Goal: Task Accomplishment & Management: Complete application form

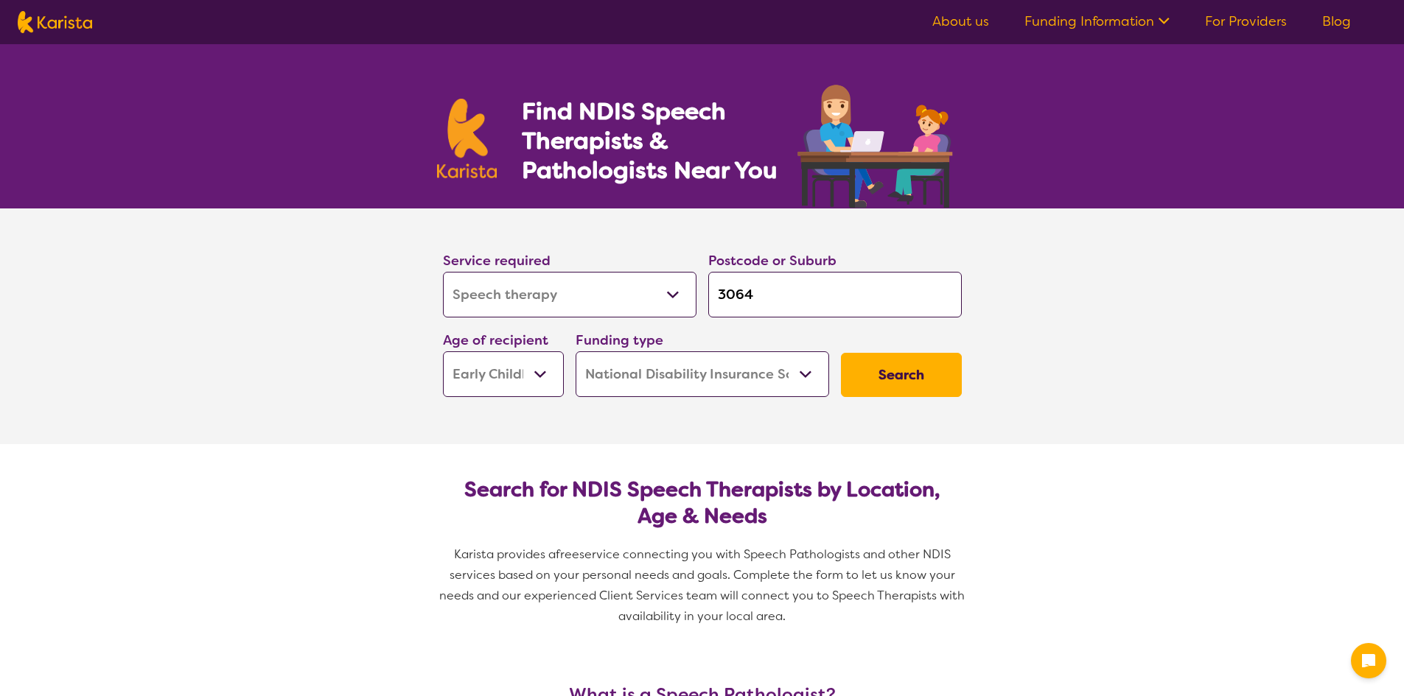
select select "Speech therapy"
select select "EC"
select select "NDIS"
select select "Speech therapy"
select select "EC"
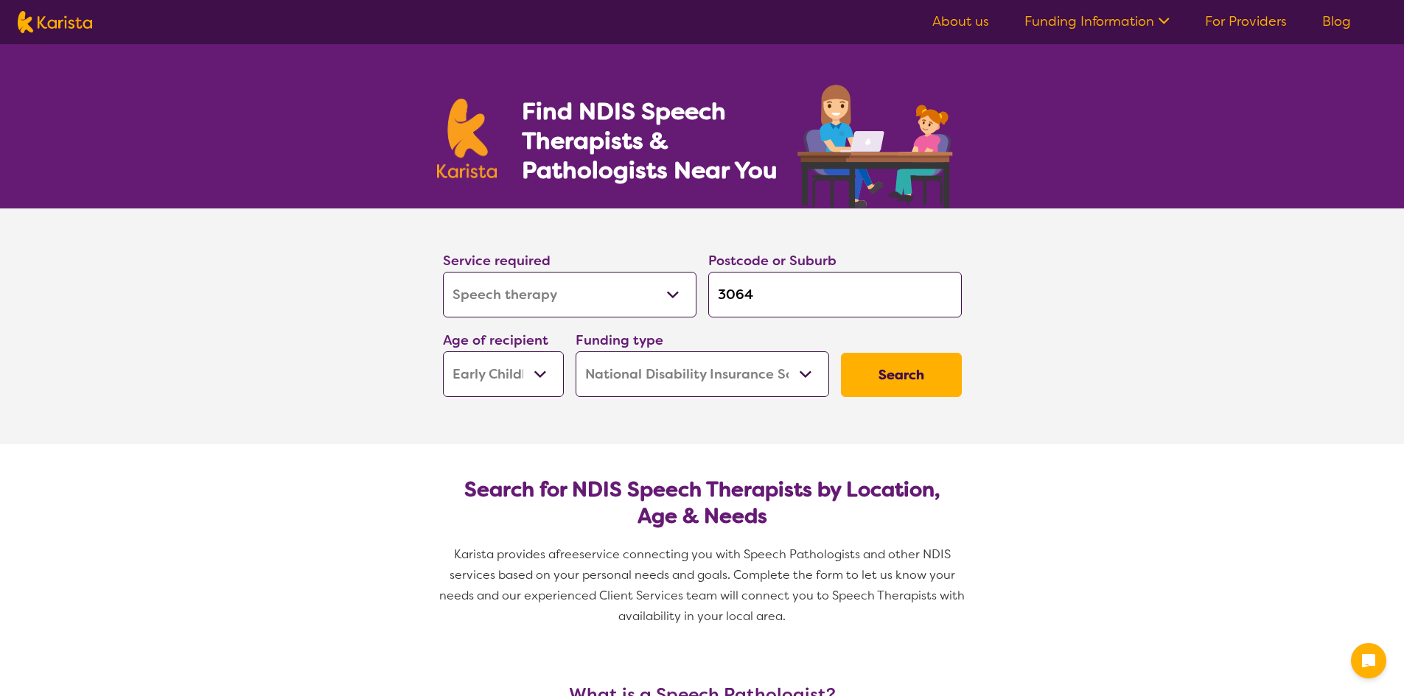
select select "NDIS"
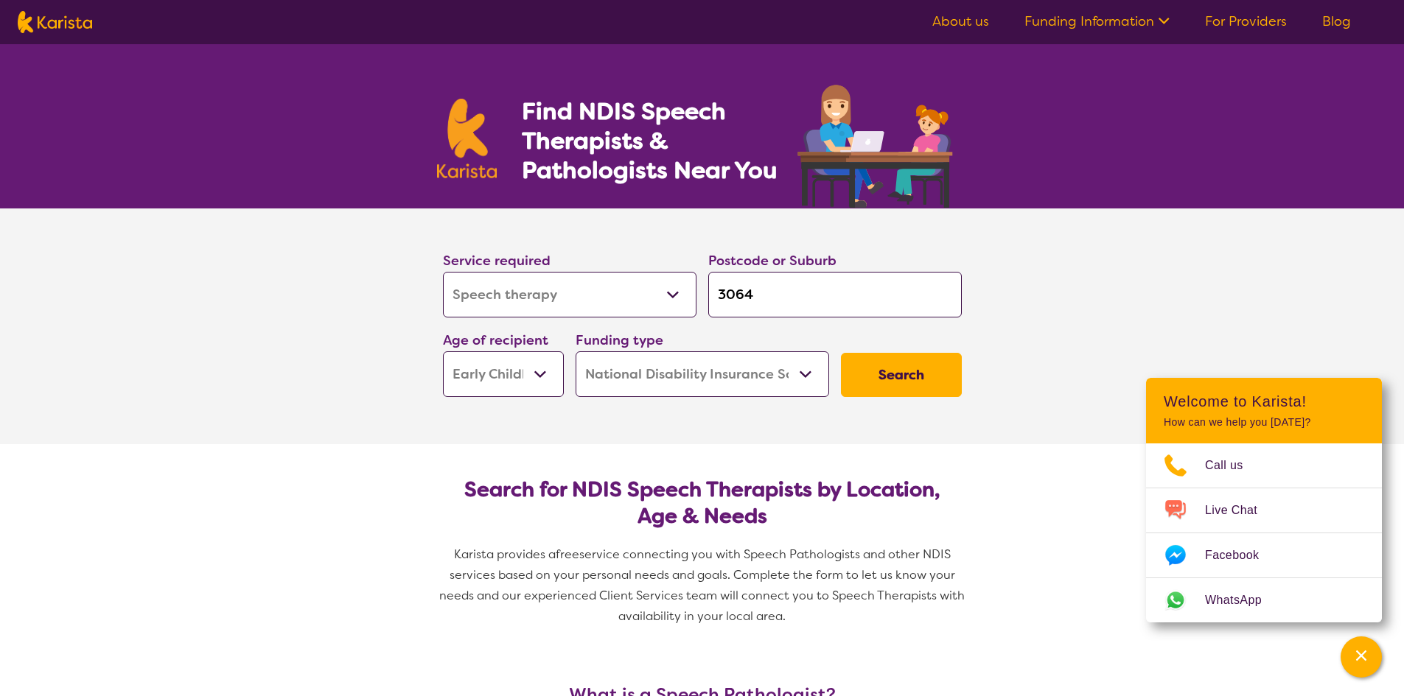
click at [531, 379] on select "Early Childhood - 0 to 9 Child - 10 to 11 Adolescent - 12 to 17 Adult - 18 to 6…" at bounding box center [503, 374] width 121 height 46
click at [333, 361] on section "Service required Allied Health Assistant Assessment ([MEDICAL_DATA] or [MEDICAL…" at bounding box center [702, 327] width 1404 height 236
click at [881, 371] on button "Search" at bounding box center [901, 375] width 121 height 44
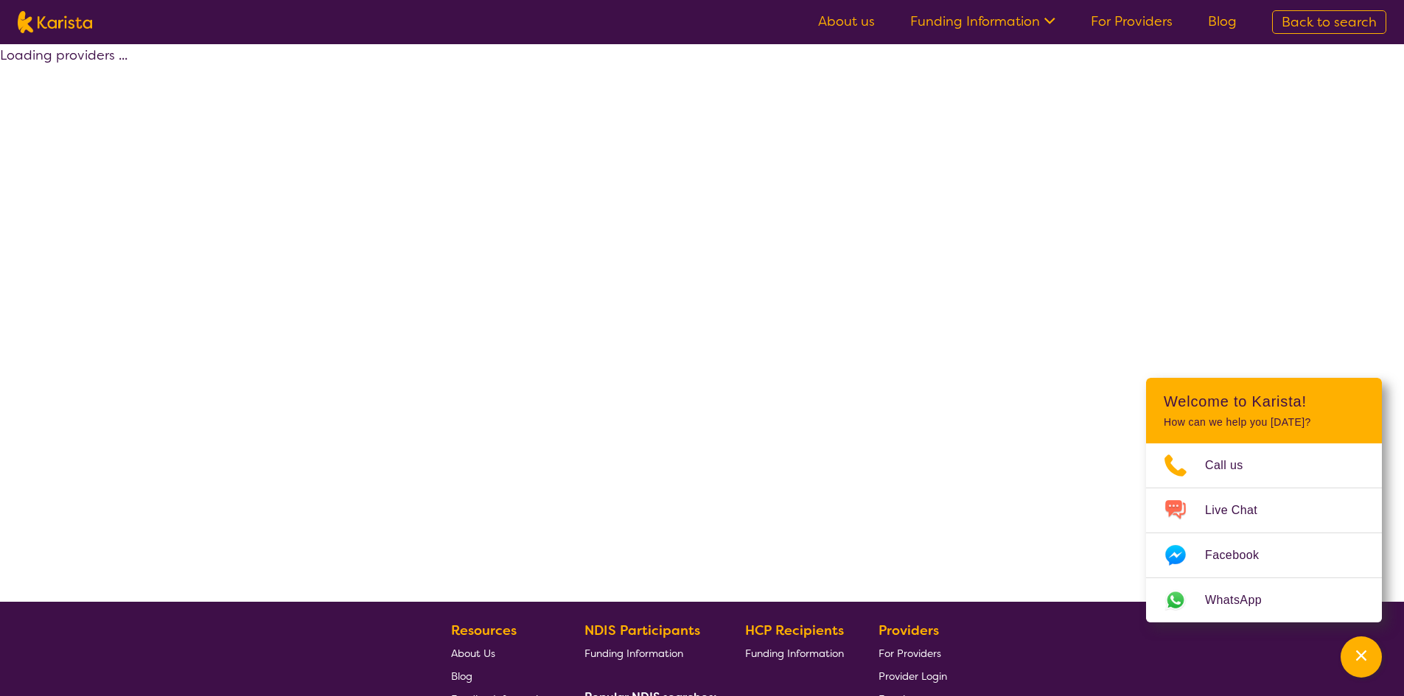
select select "by_score"
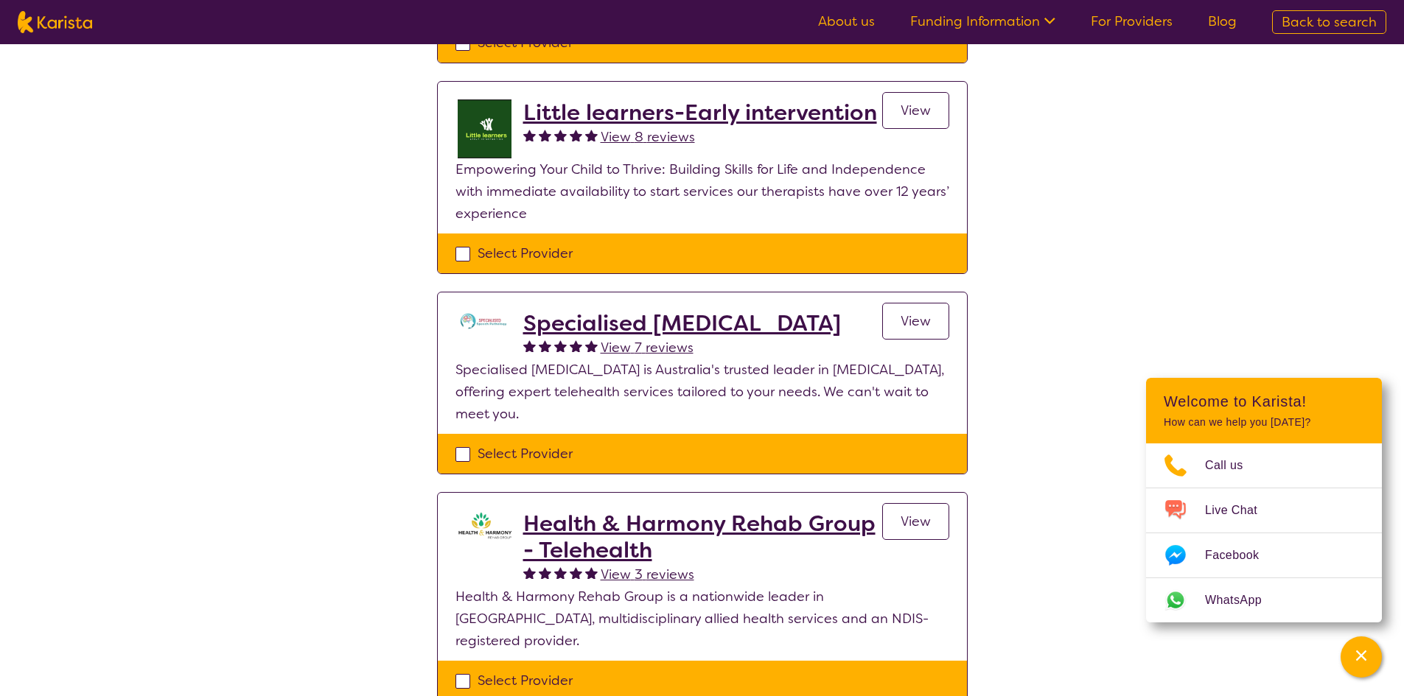
scroll to position [172, 0]
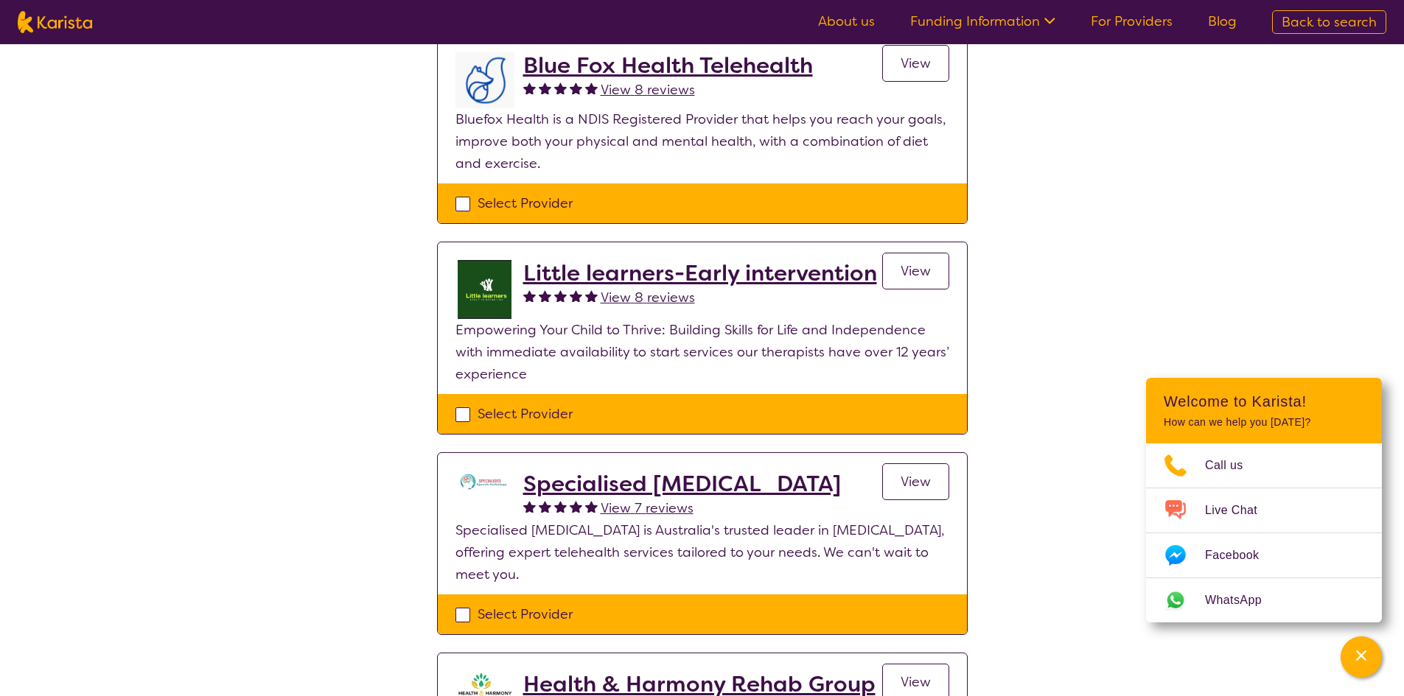
click at [702, 273] on h2 "Little learners-Early intervention" at bounding box center [700, 273] width 354 height 27
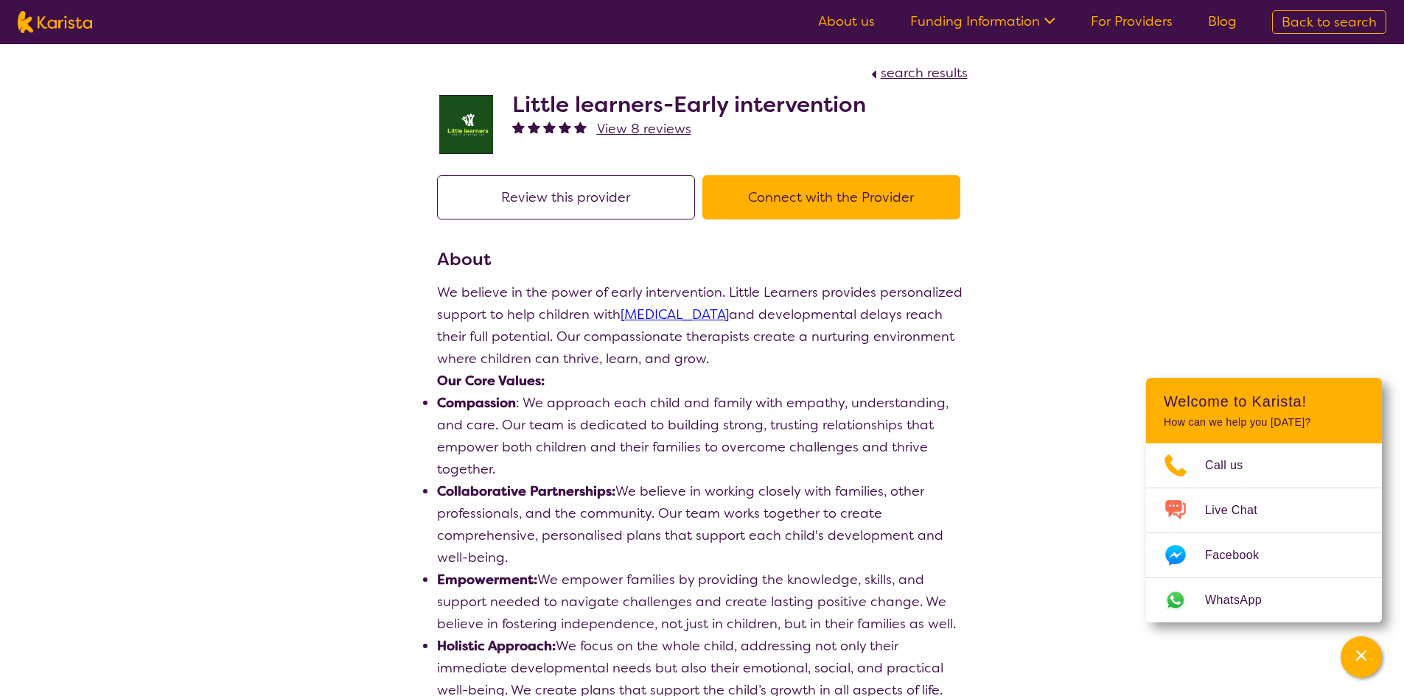
click at [796, 199] on button "Connect with the Provider" at bounding box center [831, 197] width 258 height 44
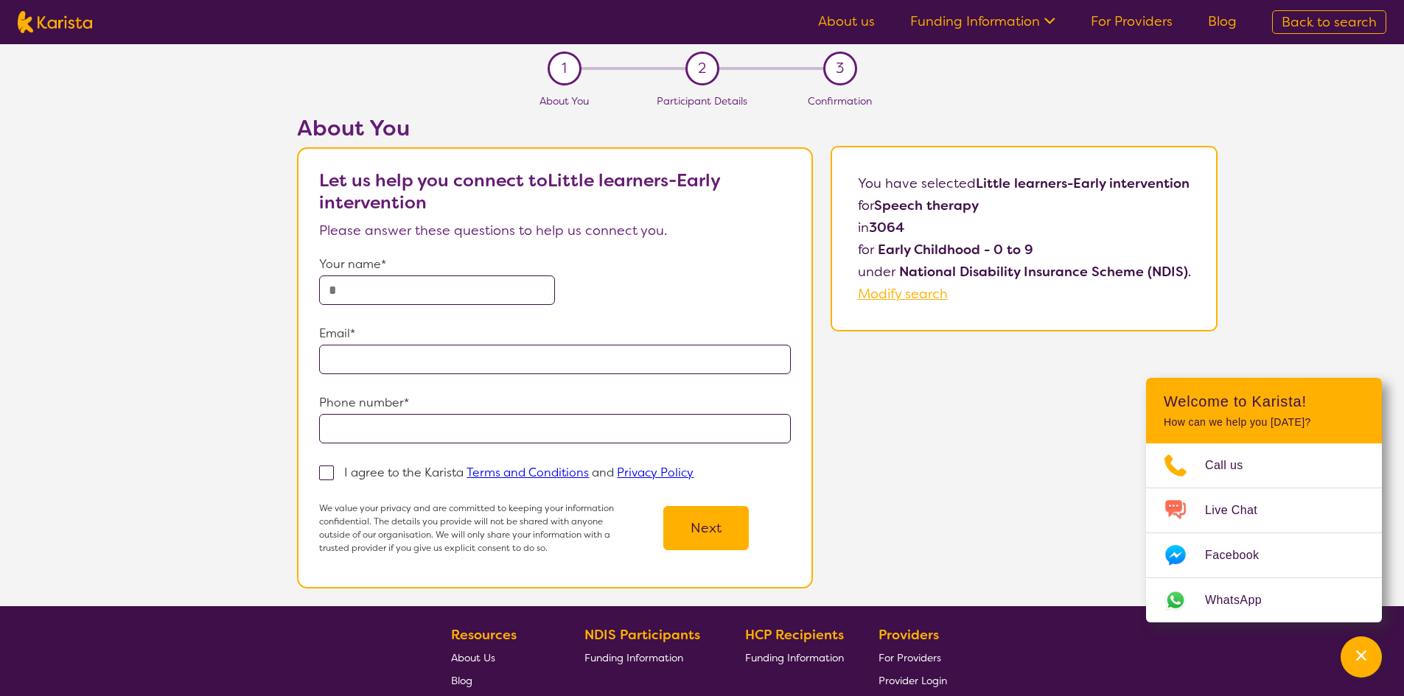
click at [322, 297] on input "text" at bounding box center [437, 290] width 236 height 29
type input "**********"
drag, startPoint x: 361, startPoint y: 363, endPoint x: 371, endPoint y: 364, distance: 10.3
click at [361, 363] on input "email" at bounding box center [555, 359] width 472 height 29
type input "**********"
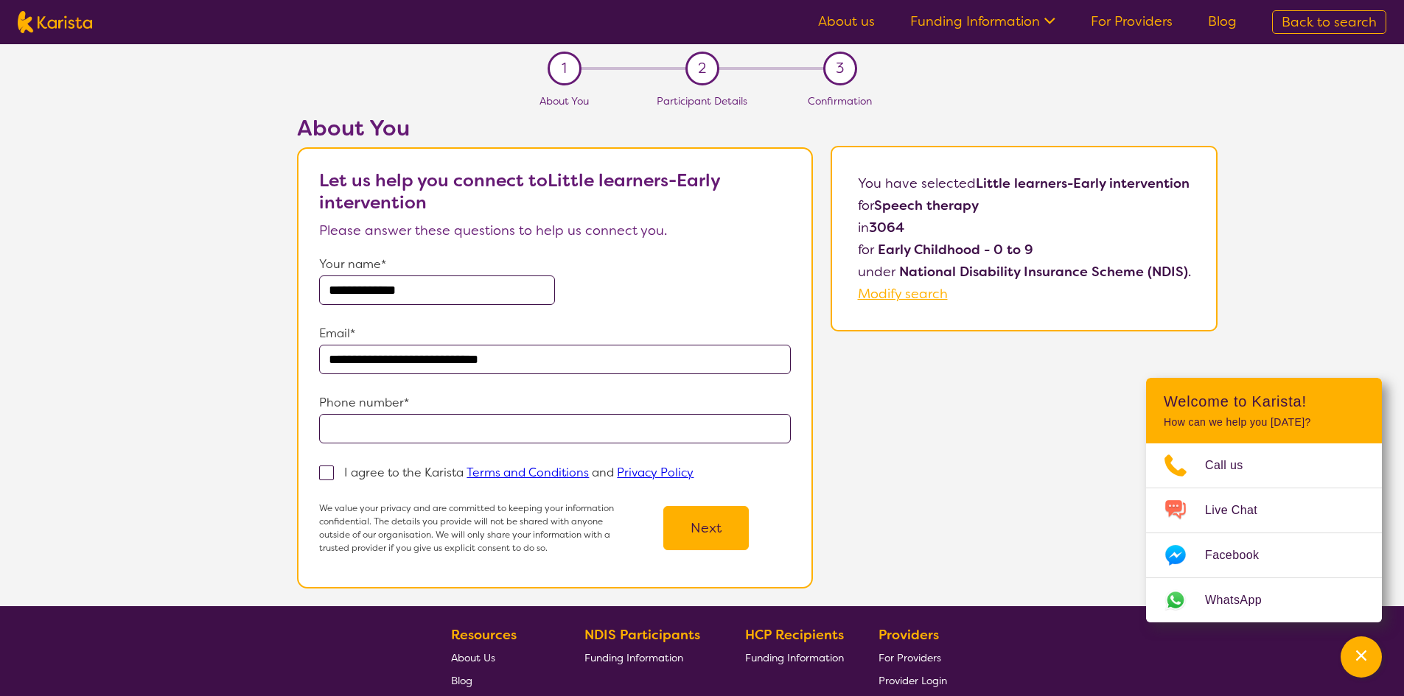
click at [368, 436] on input "tel" at bounding box center [555, 428] width 472 height 29
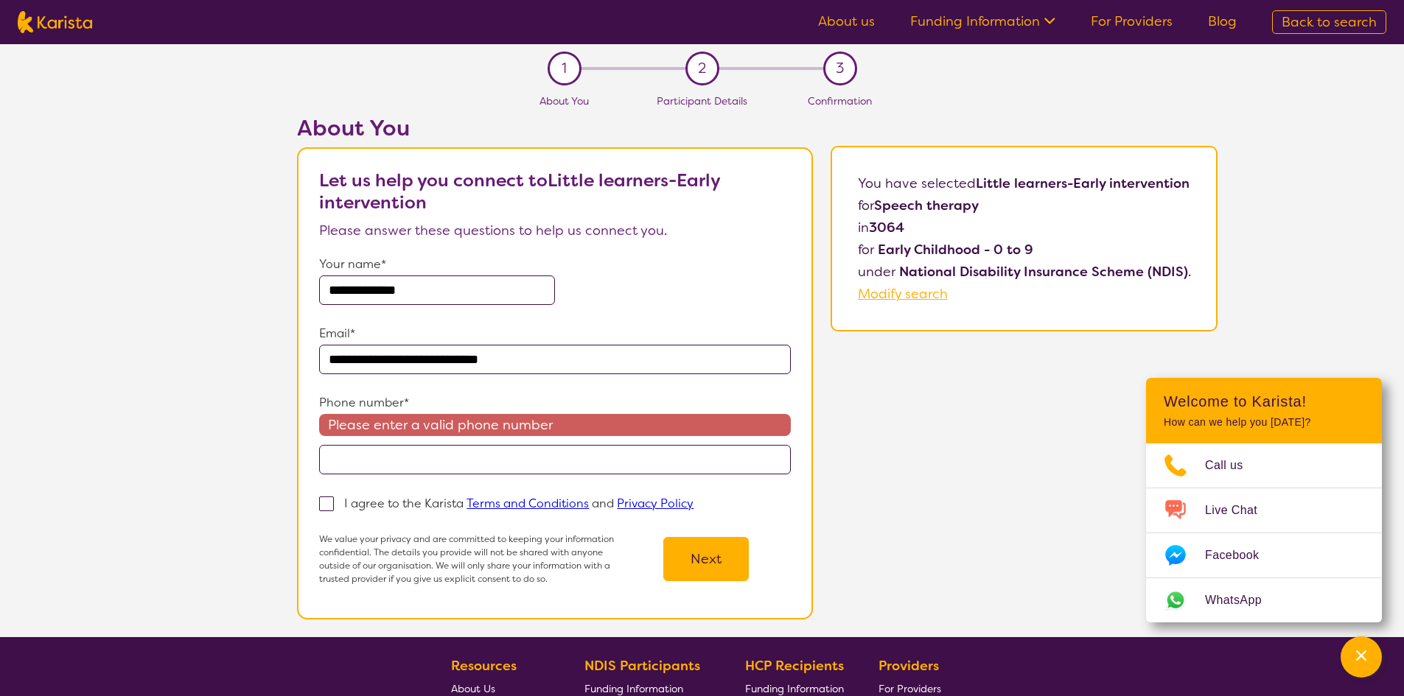
click at [480, 466] on input "tel" at bounding box center [555, 459] width 472 height 29
type input "**********"
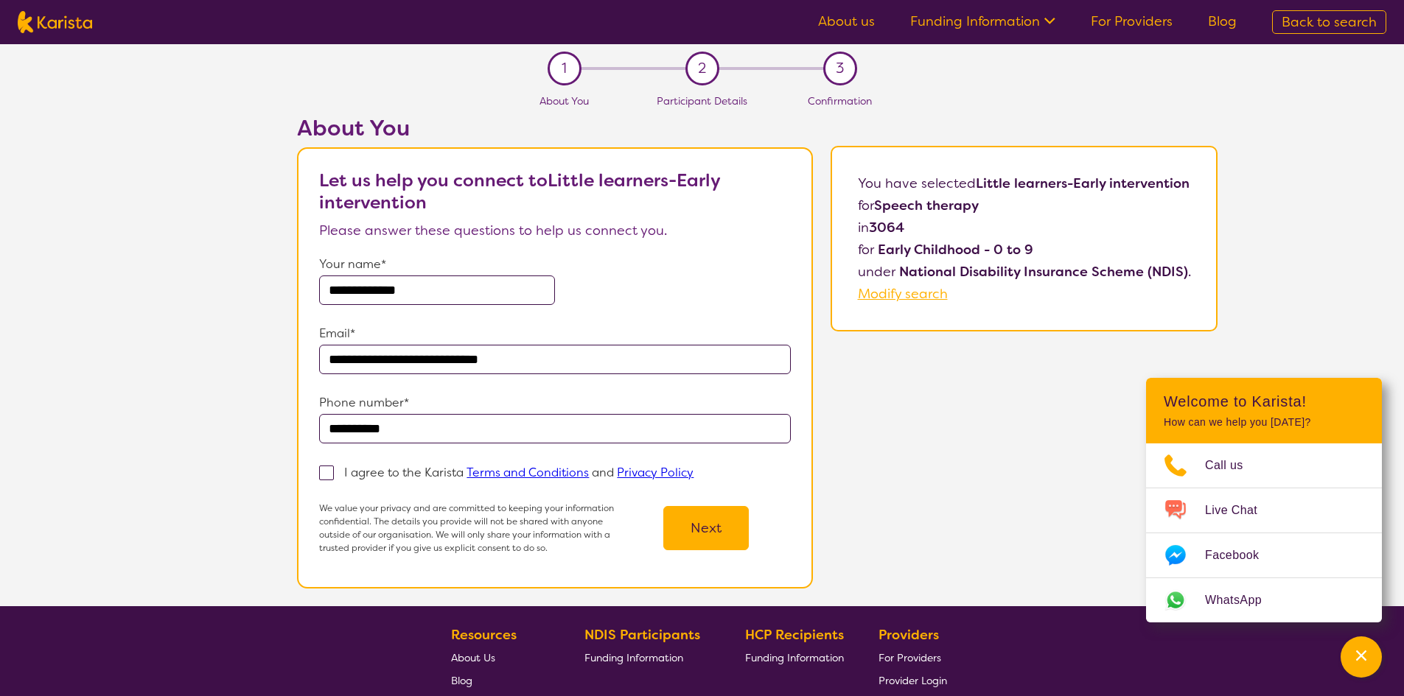
click at [329, 473] on span at bounding box center [326, 473] width 15 height 15
click at [693, 473] on input "I agree to the Karista Terms and Conditions and Privacy Policy" at bounding box center [698, 472] width 10 height 10
checkbox input "true"
click at [718, 536] on button "Next" at bounding box center [705, 528] width 85 height 44
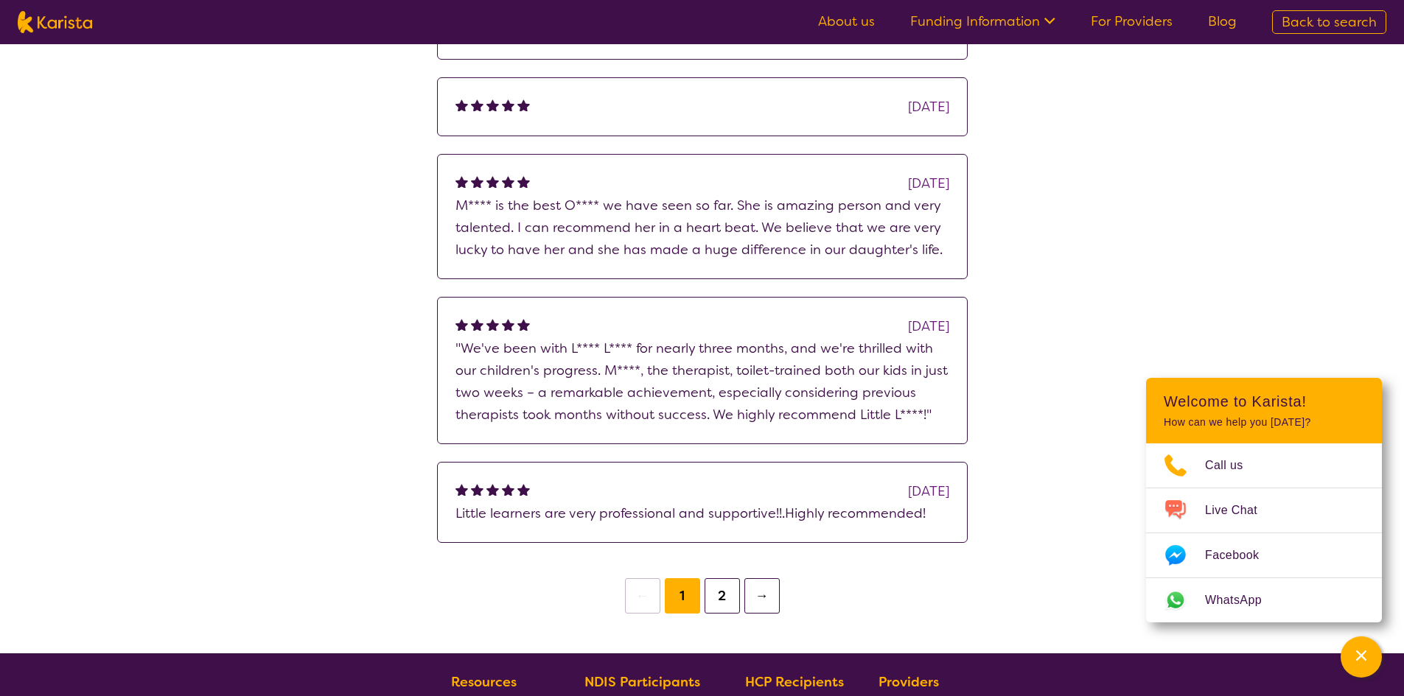
scroll to position [1892, 0]
